Goal: Task Accomplishment & Management: Use online tool/utility

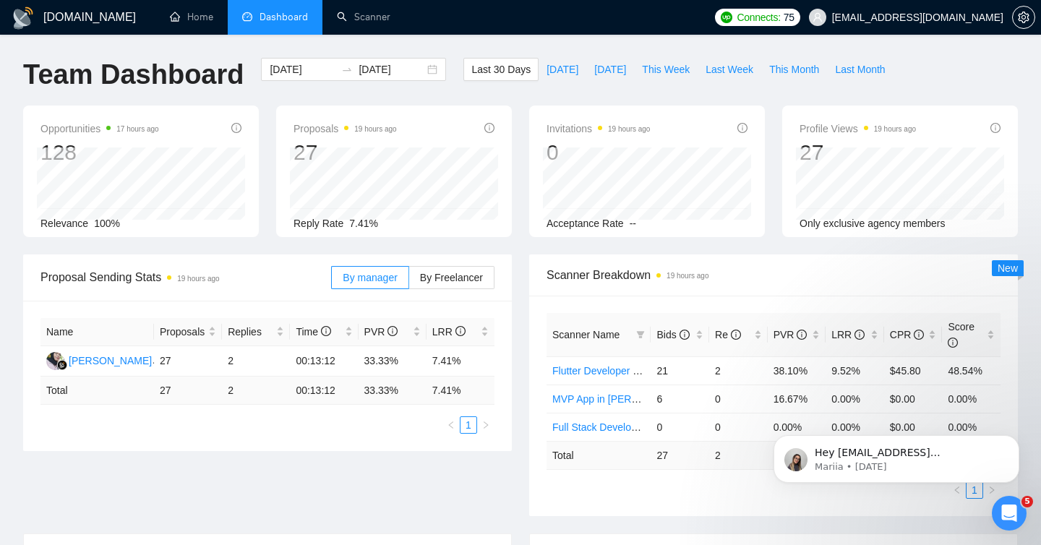
click at [281, 18] on span "Dashboard" at bounding box center [284, 17] width 48 height 12
click at [355, 22] on link "Scanner" at bounding box center [364, 17] width 54 height 12
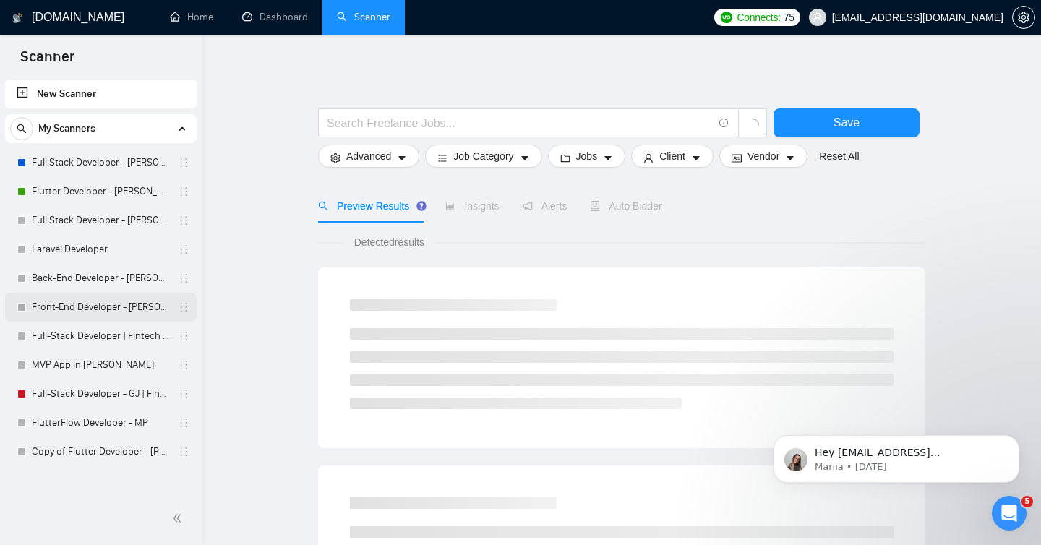
click at [68, 304] on link "Front-End Developer - [PERSON_NAME]" at bounding box center [100, 307] width 137 height 29
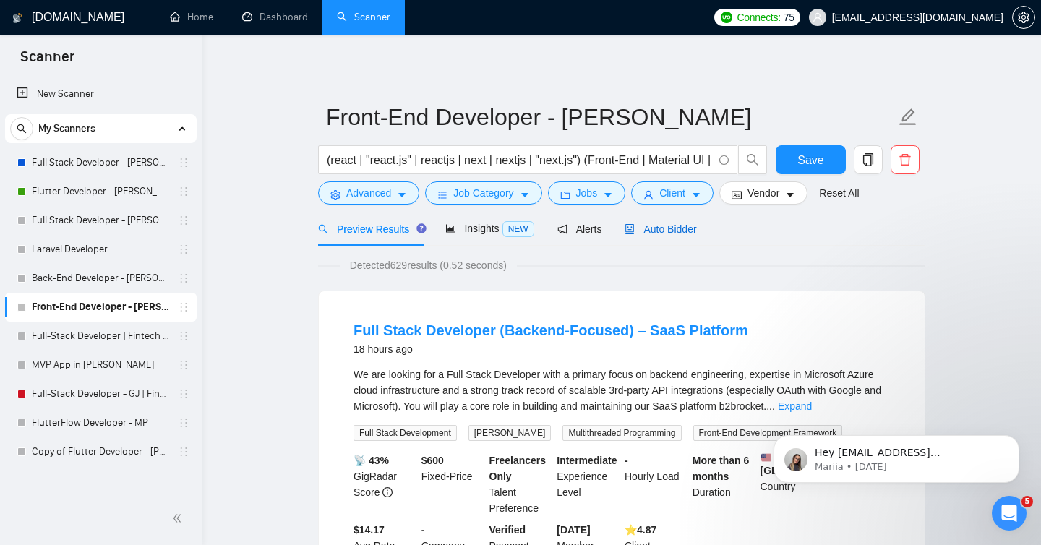
click at [669, 225] on span "Auto Bidder" at bounding box center [661, 229] width 72 height 12
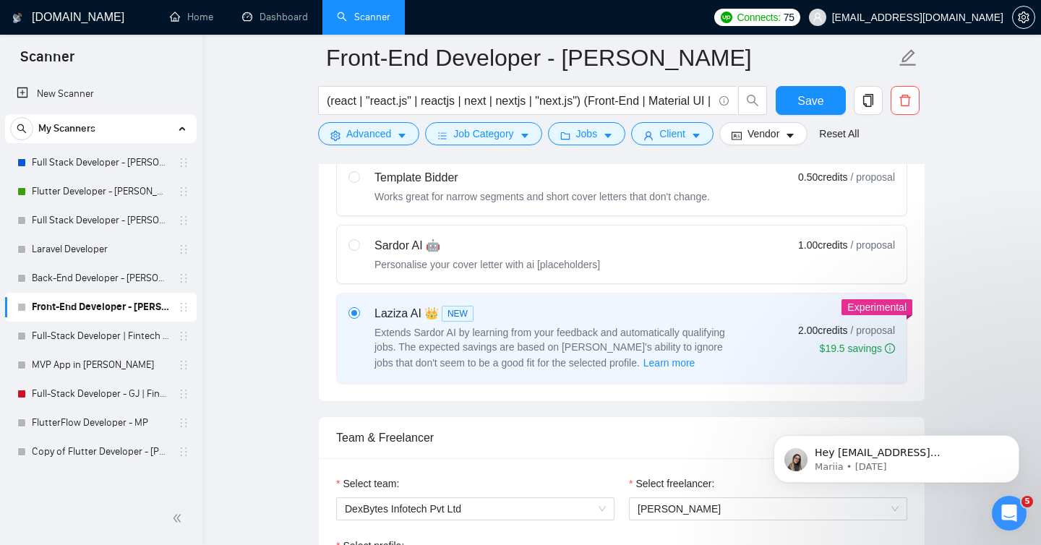
scroll to position [442, 0]
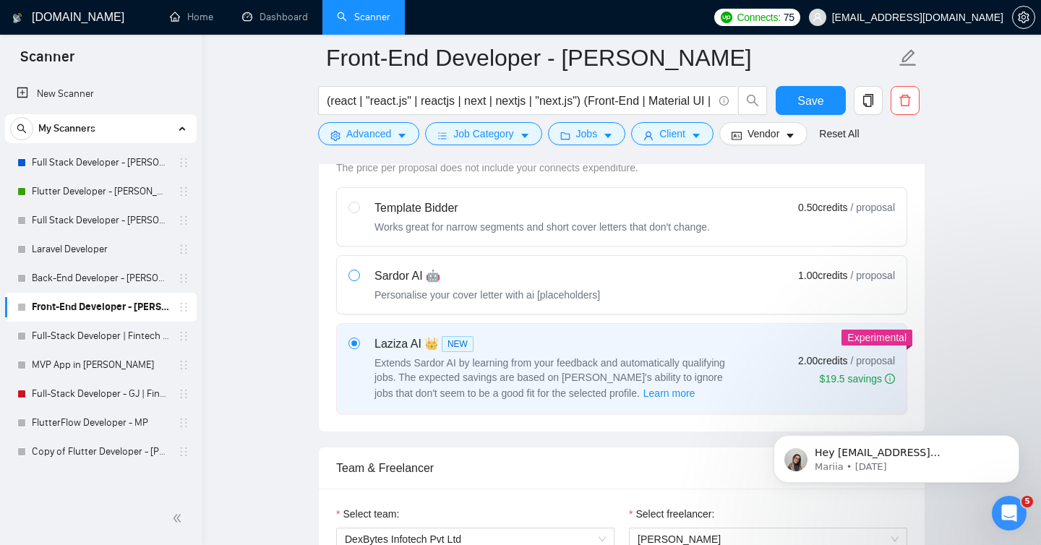
click at [359, 277] on span at bounding box center [354, 276] width 12 height 12
click at [359, 277] on input "radio" at bounding box center [353, 275] width 10 height 10
radio input "true"
radio input "false"
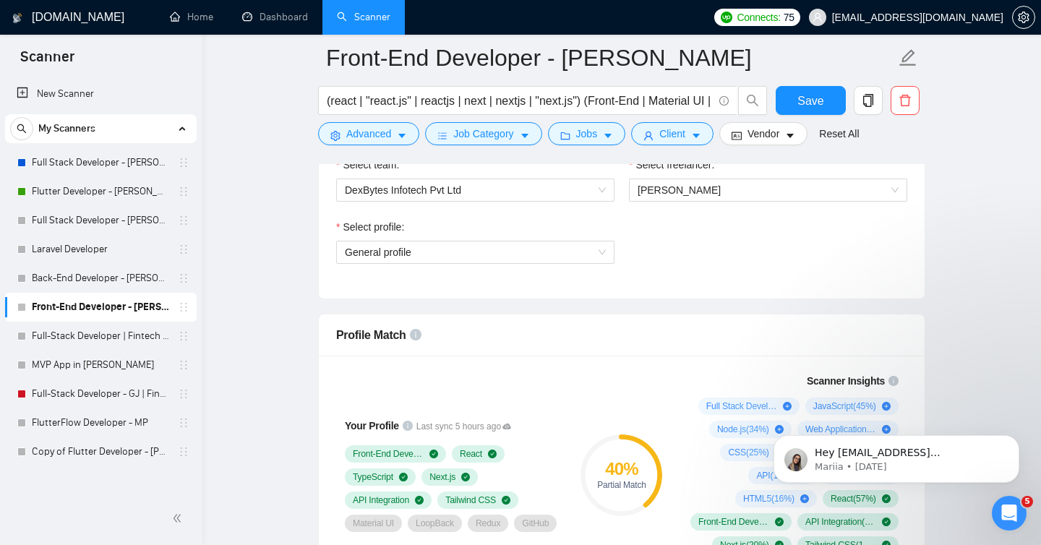
scroll to position [794, 0]
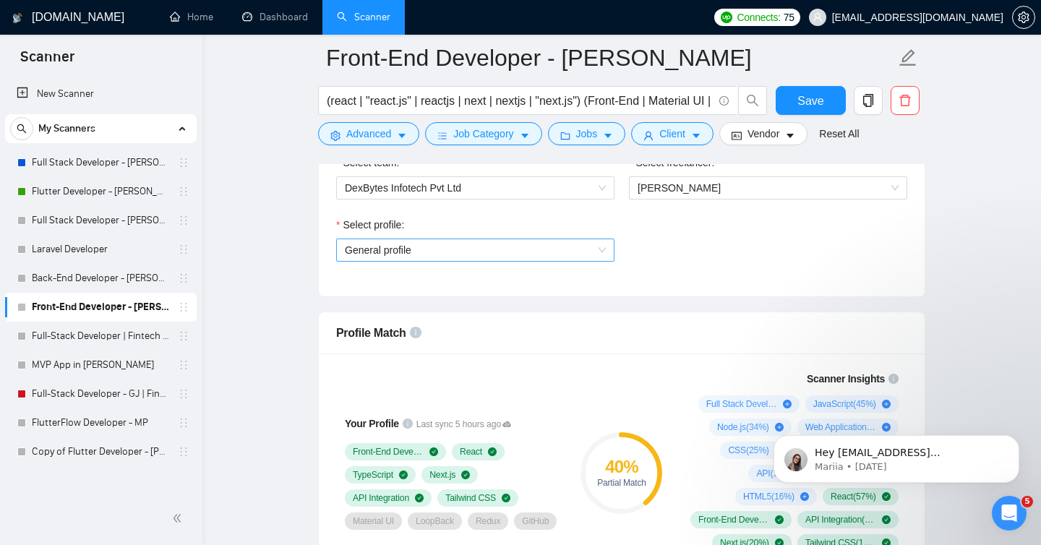
click at [606, 252] on div "General profile" at bounding box center [475, 250] width 278 height 23
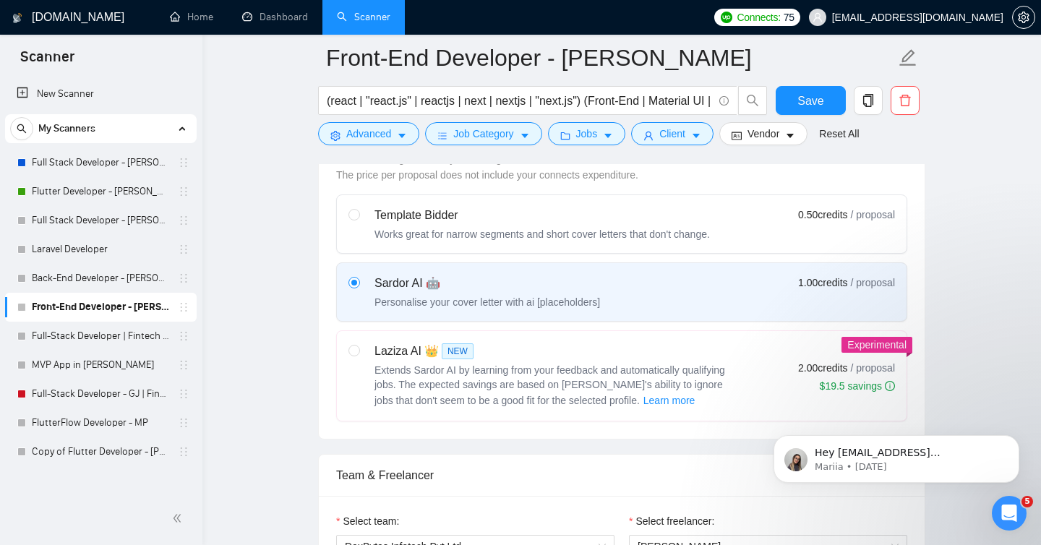
scroll to position [433, 0]
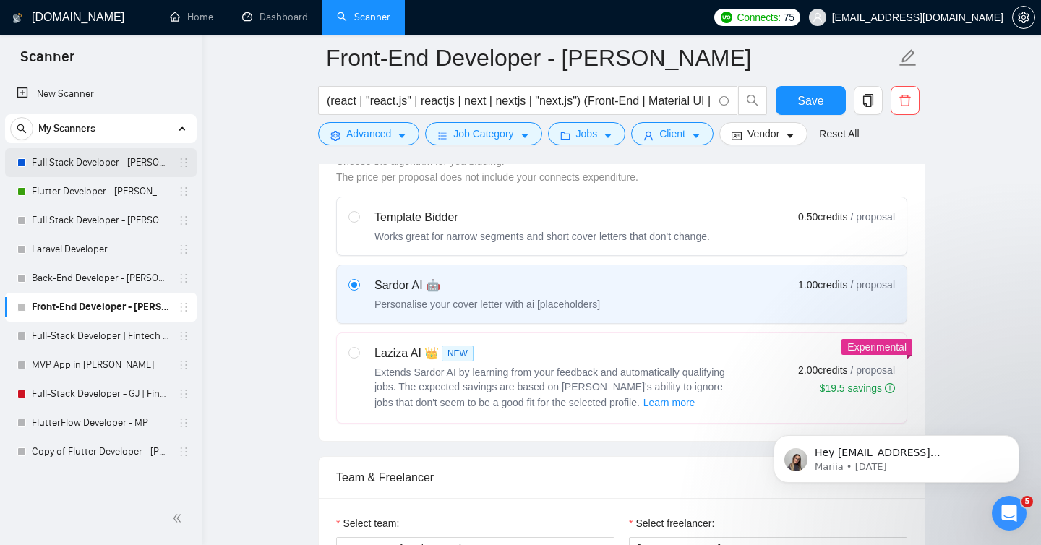
click at [71, 167] on link "Full Stack Developer - [PERSON_NAME]" at bounding box center [100, 162] width 137 height 29
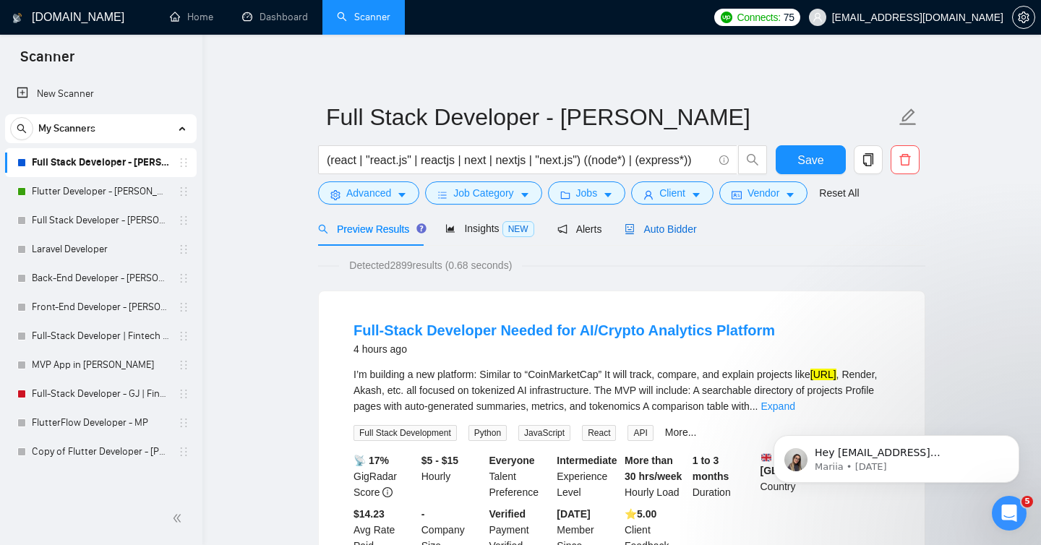
click at [669, 226] on span "Auto Bidder" at bounding box center [661, 229] width 72 height 12
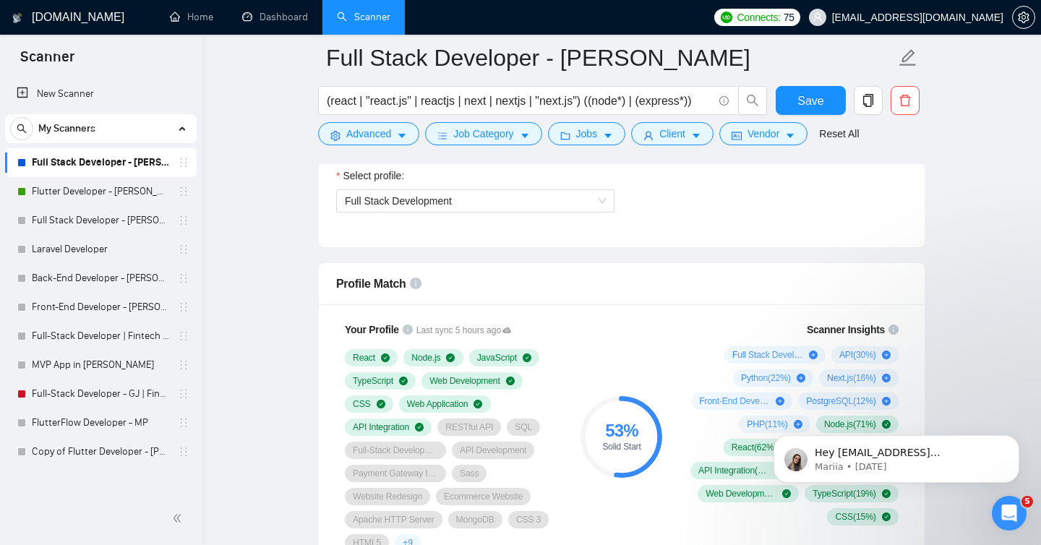
scroll to position [844, 0]
